Goal: Communication & Community: Participate in discussion

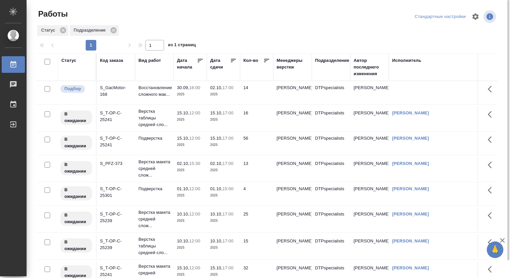
click at [207, 172] on td "02.10, 17:00 2025" at bounding box center [223, 168] width 33 height 23
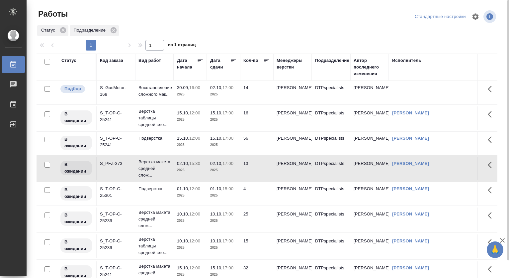
click at [213, 199] on p "2025" at bounding box center [223, 195] width 27 height 7
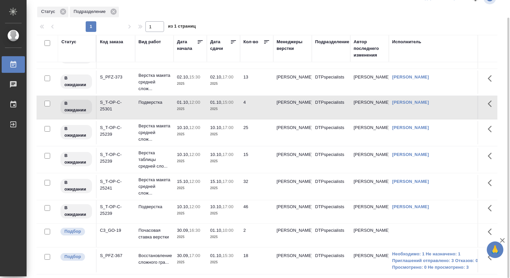
scroll to position [102, 0]
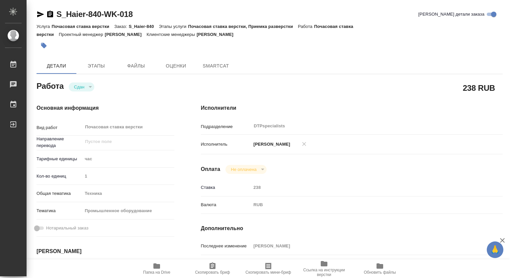
type textarea "x"
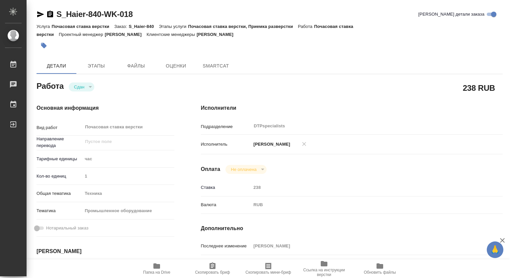
type textarea "x"
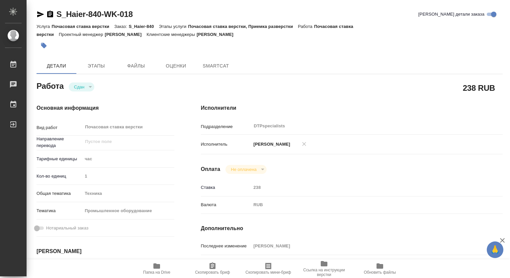
click at [160, 266] on icon "button" at bounding box center [156, 265] width 7 height 5
type textarea "x"
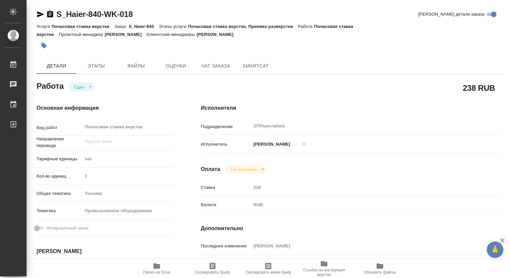
type textarea "x"
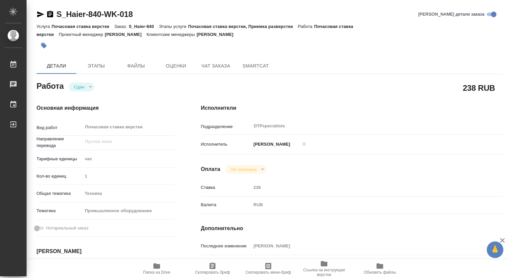
type textarea "x"
click at [224, 64] on span "Чат заказа" at bounding box center [216, 66] width 32 height 8
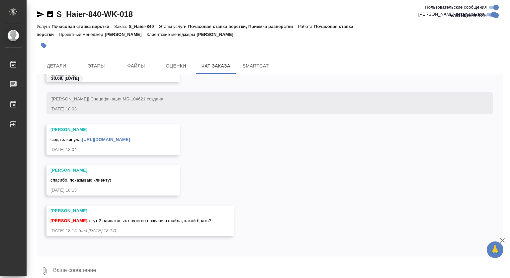
scroll to position [16863, 0]
click at [130, 137] on link "https://drive.awatera.com/apps/files/files/10546865?dir=/Shares/%D0%A5%D0%B0%D0…" at bounding box center [106, 139] width 48 height 5
click at [354, 194] on div "Усманова Ольга спасибо, показываю клиенту) 30.09.25, 18:13" at bounding box center [270, 185] width 466 height 41
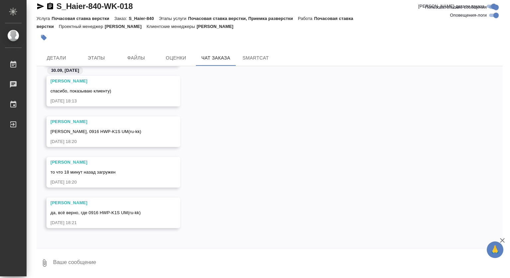
scroll to position [16944, 0]
